Goal: Task Accomplishment & Management: Use online tool/utility

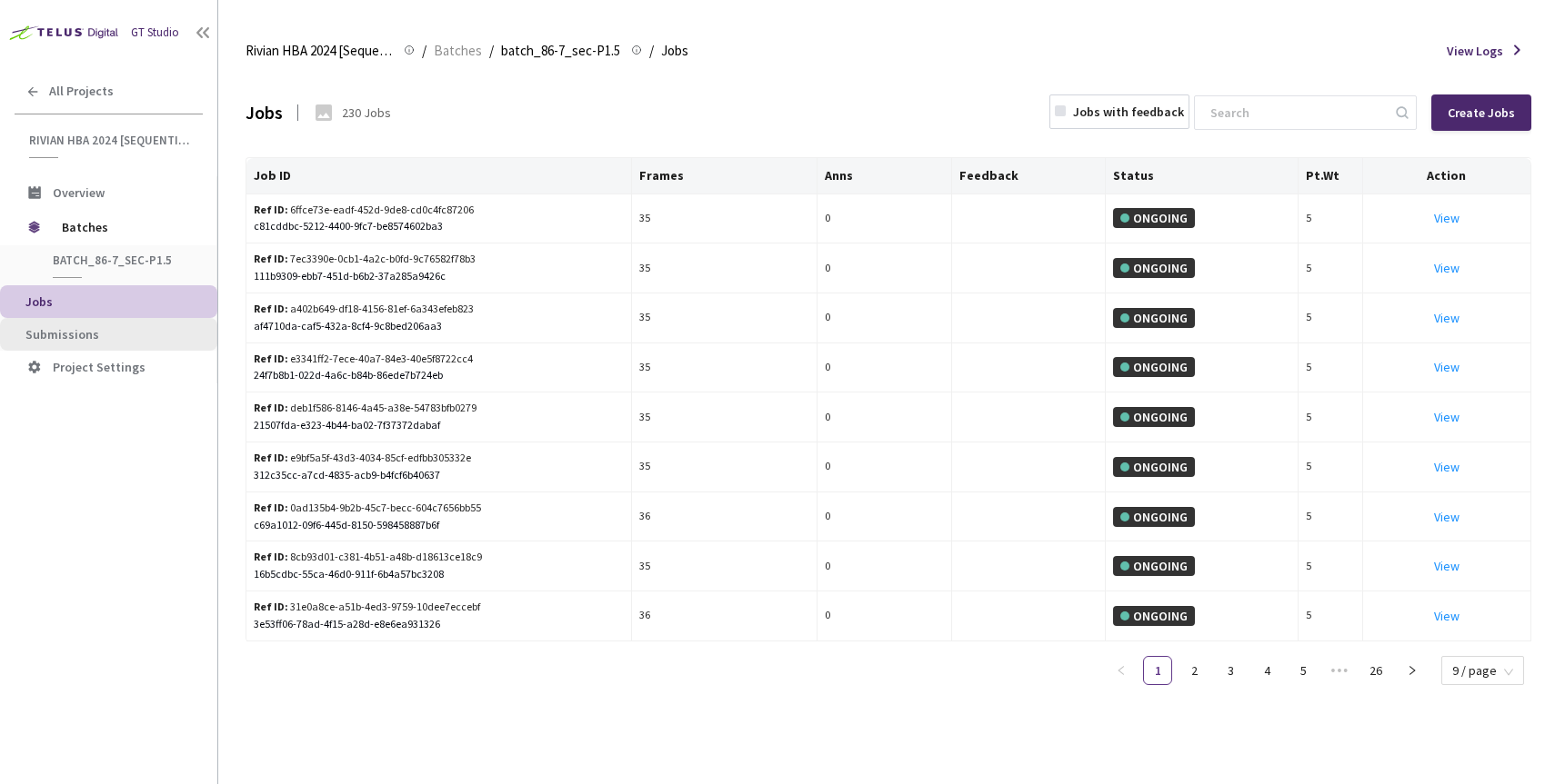
click at [85, 342] on li "Submissions" at bounding box center [108, 334] width 217 height 32
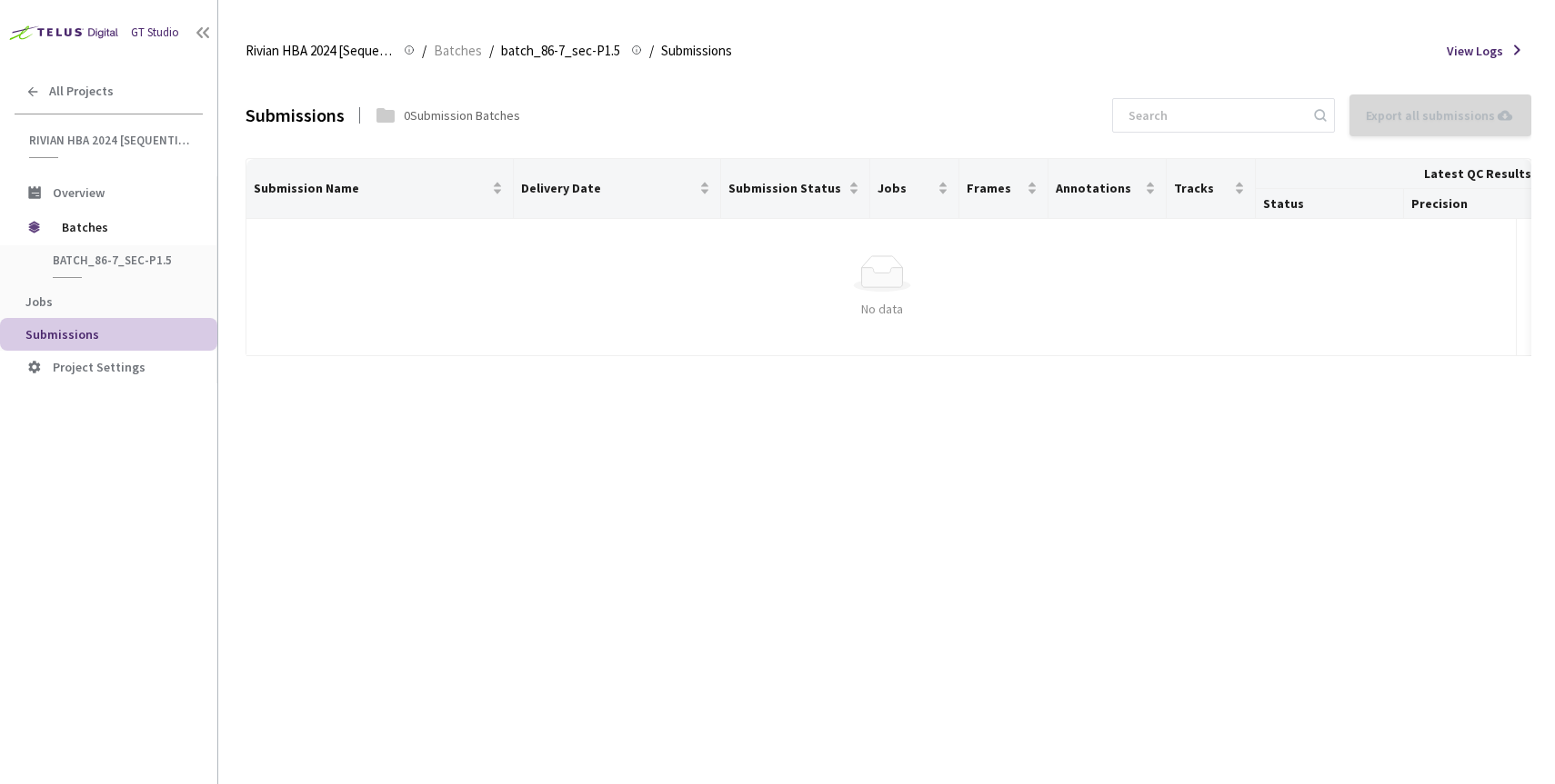
click at [366, 291] on div "Simple Empty" at bounding box center [882, 273] width 1242 height 36
click at [100, 334] on span "Submissions" at bounding box center [114, 335] width 177 height 16
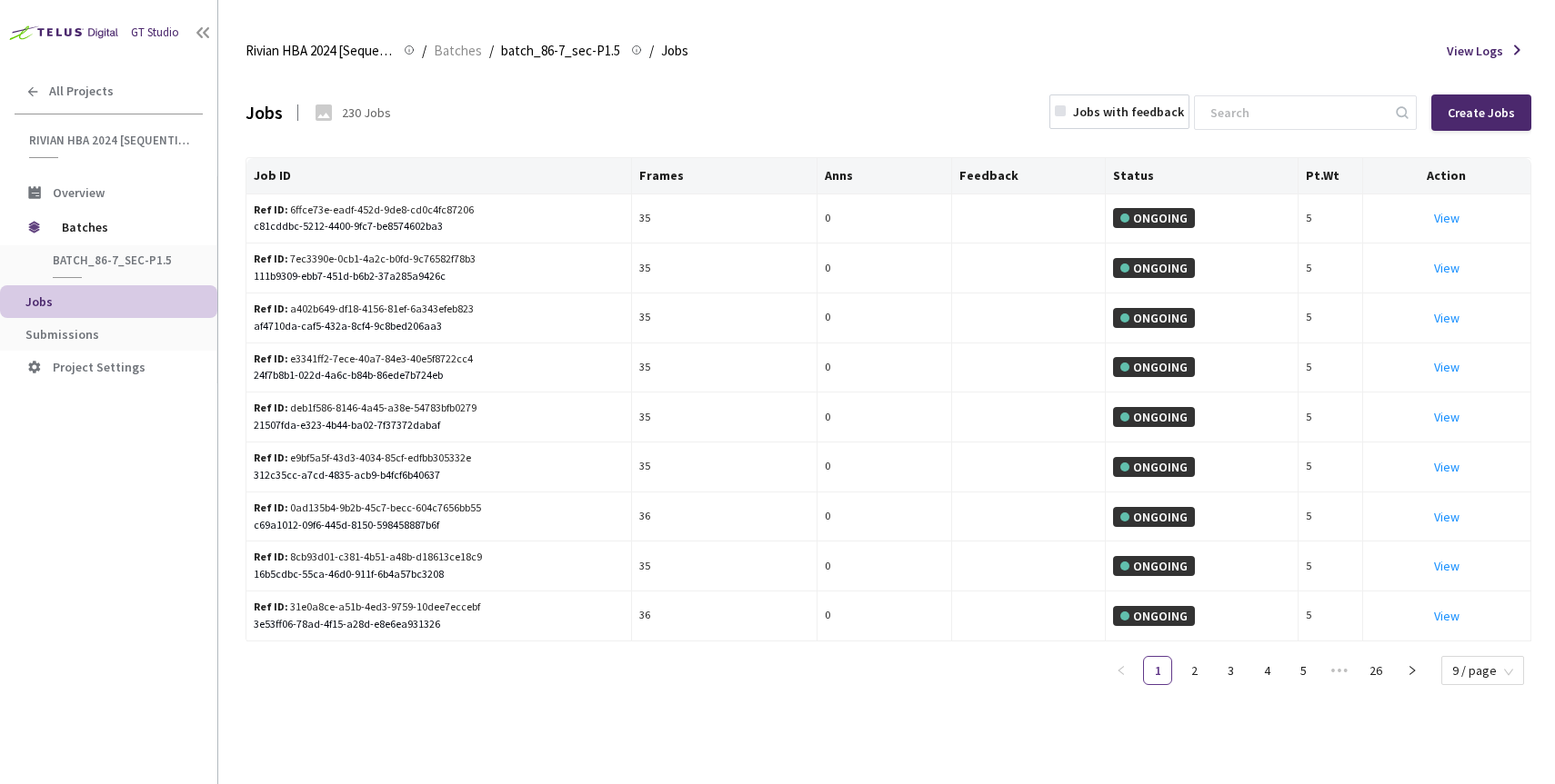
click at [60, 303] on span "Jobs" at bounding box center [114, 302] width 177 height 16
click at [97, 267] on span "batch_86-7_sec-P1.5" at bounding box center [120, 260] width 135 height 16
click at [90, 215] on span "Batches" at bounding box center [124, 227] width 125 height 36
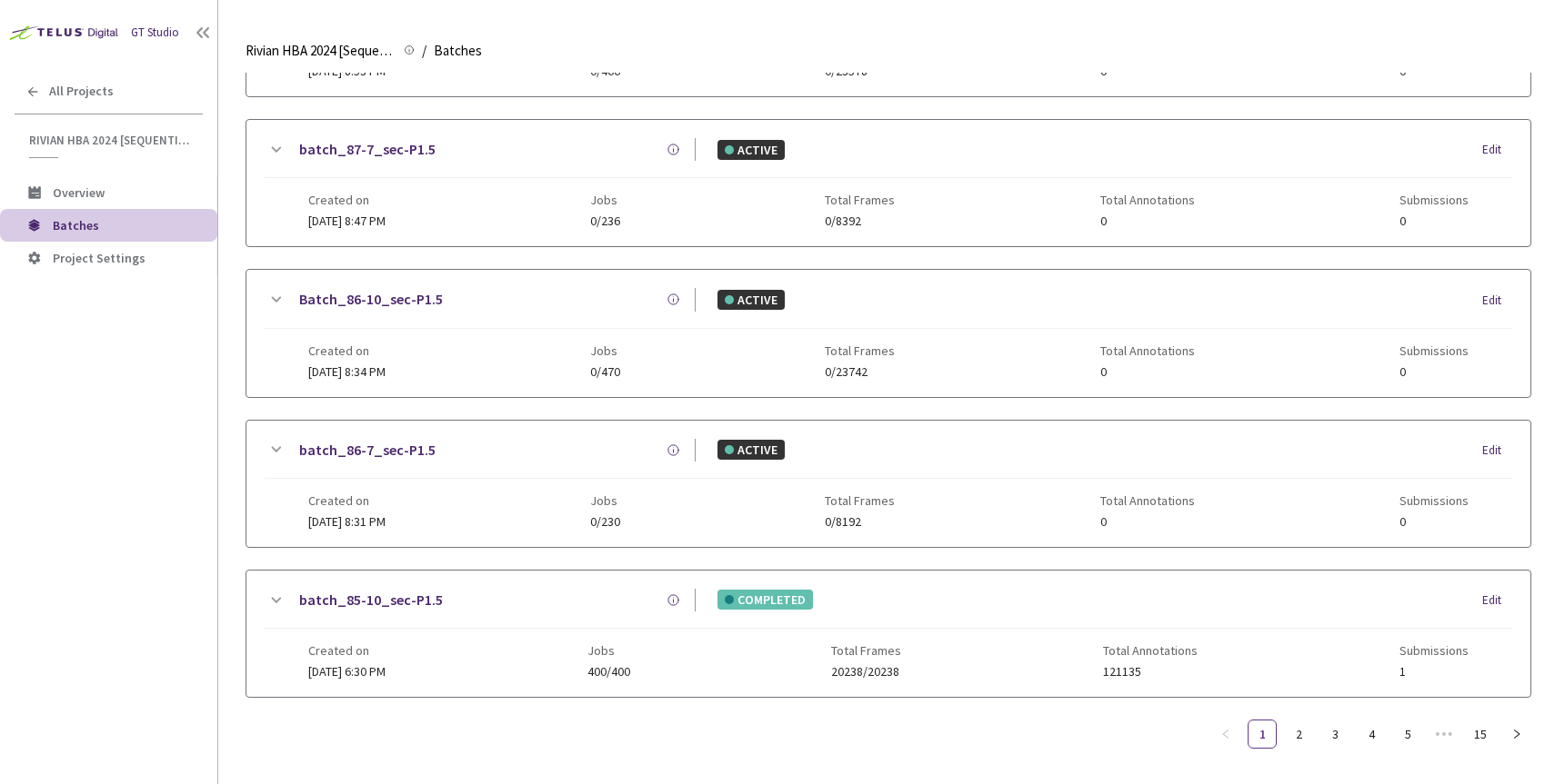
scroll to position [757, 0]
